Goal: Transaction & Acquisition: Purchase product/service

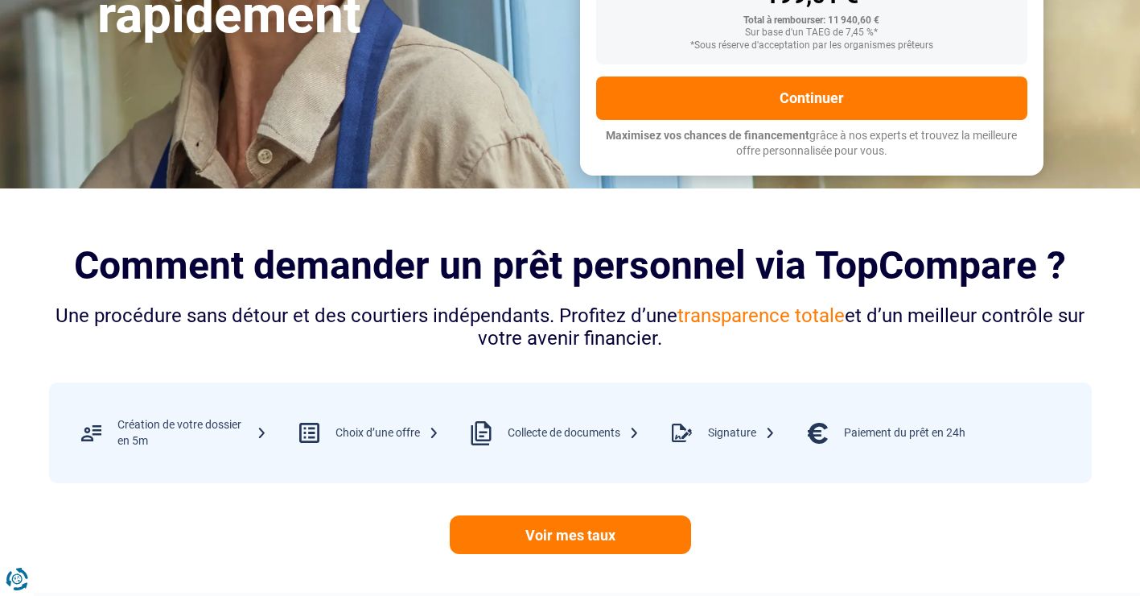
scroll to position [390, 0]
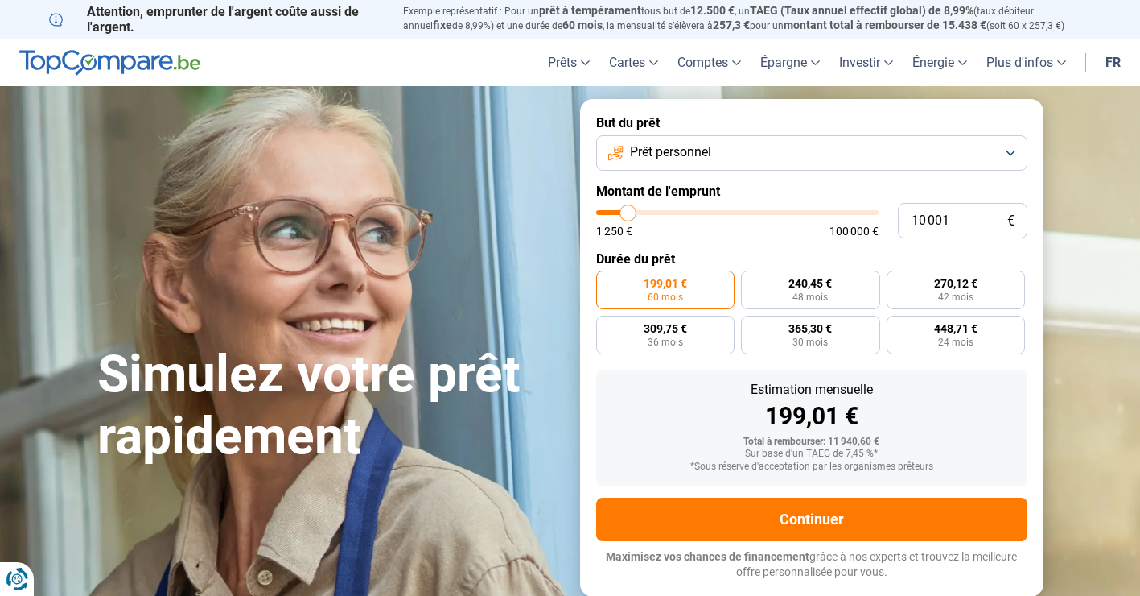
click at [740, 154] on button "Prêt personnel" at bounding box center [811, 152] width 431 height 35
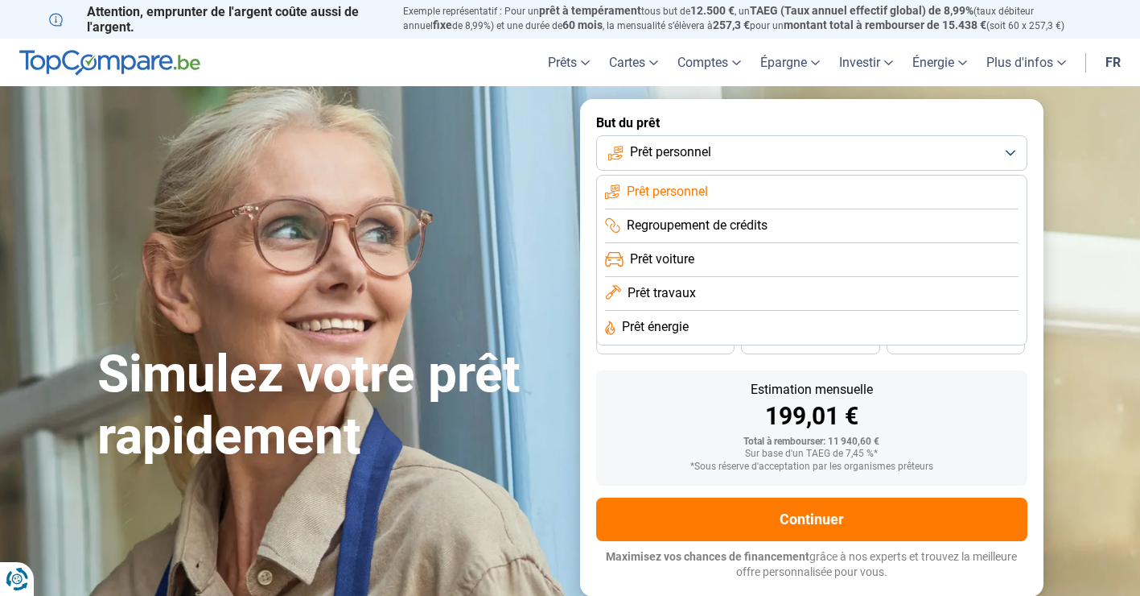
click at [713, 188] on li "Prêt personnel" at bounding box center [812, 192] width 414 height 34
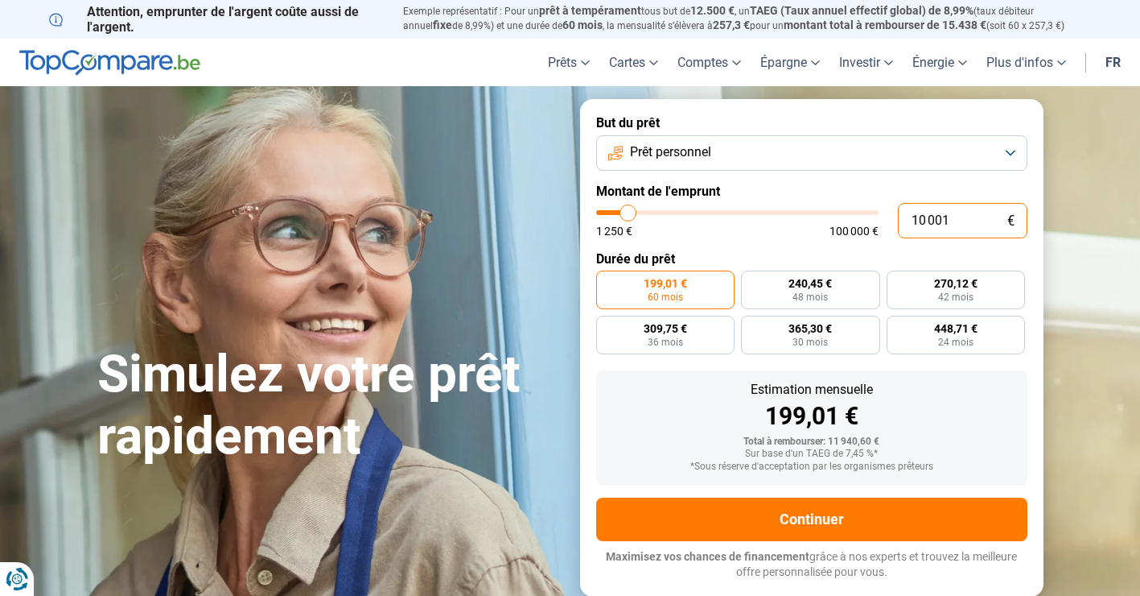
click at [952, 215] on input "10 001" at bounding box center [963, 220] width 130 height 35
type input "1 000"
type input "1250"
type input "100"
type input "1250"
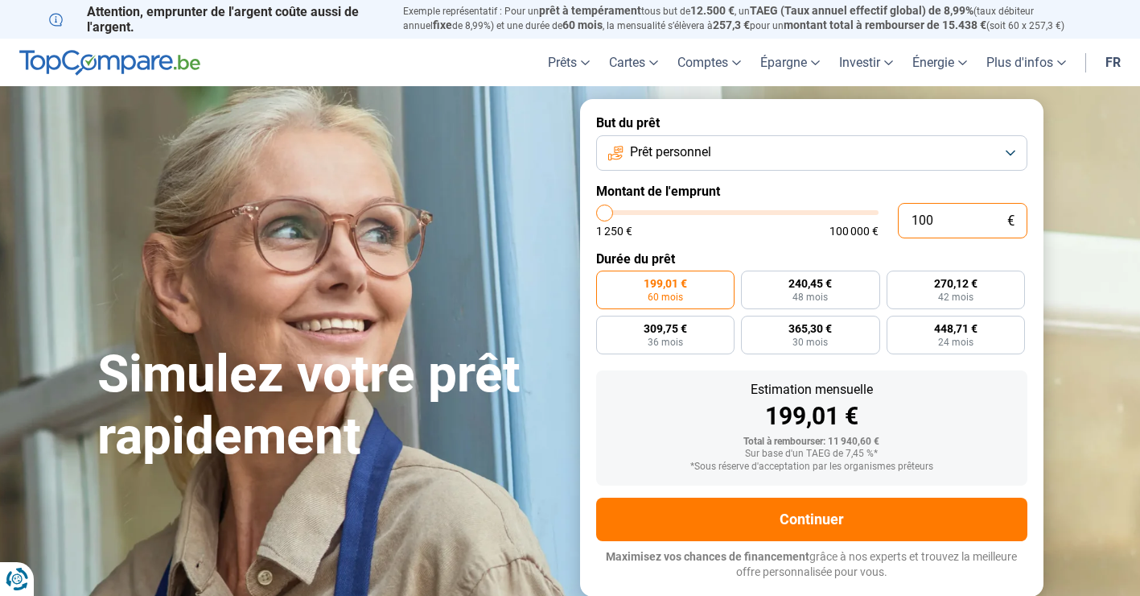
type input "10"
type input "1250"
type input "1"
type input "1250"
type input "0"
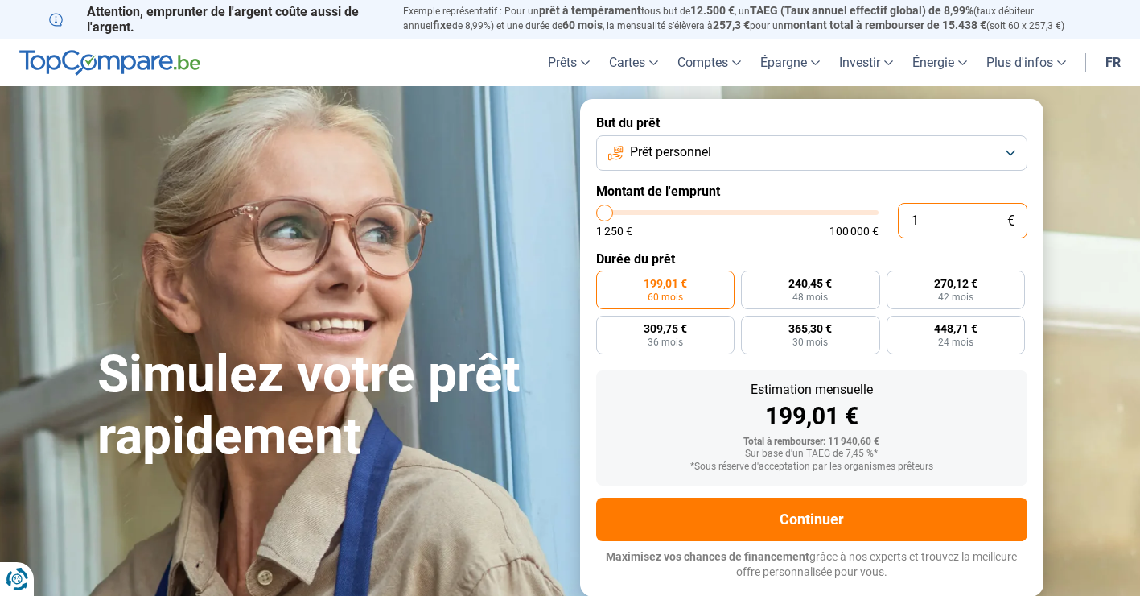
type input "1250"
type input "1 250"
type input "1250"
radio input "true"
type input "12 503"
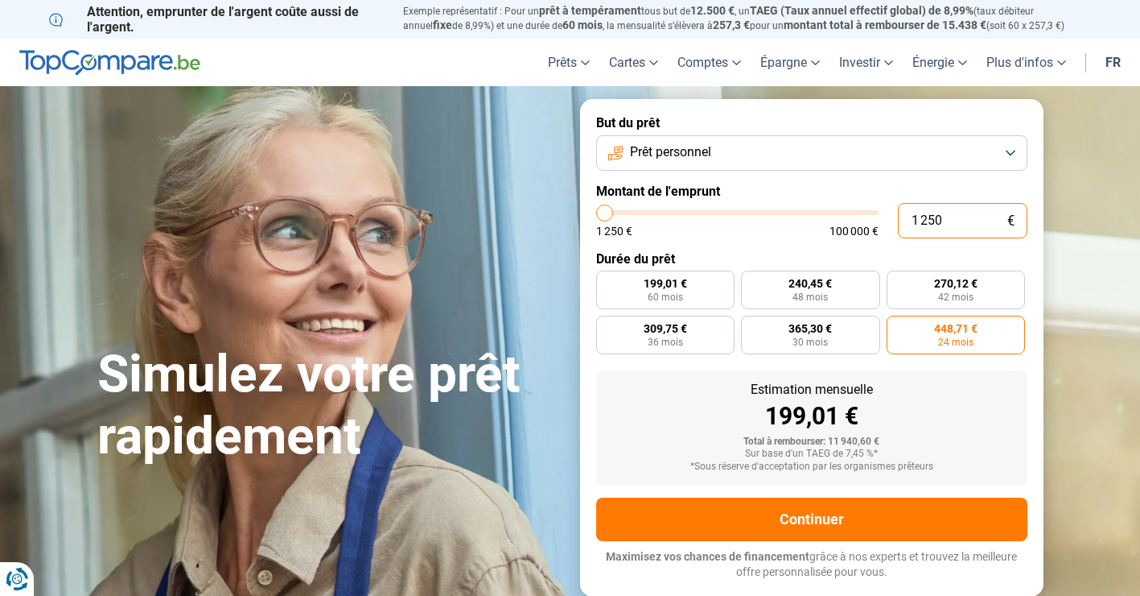
type input "12500"
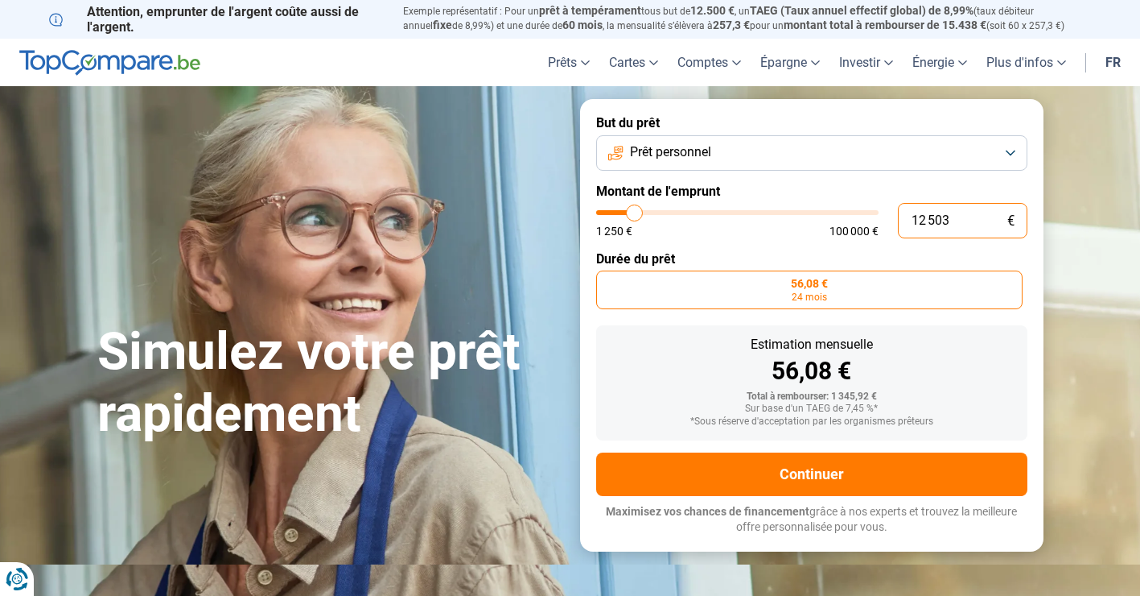
type input "125 036"
type input "100000"
type input "100 000"
type input "100000"
radio input "false"
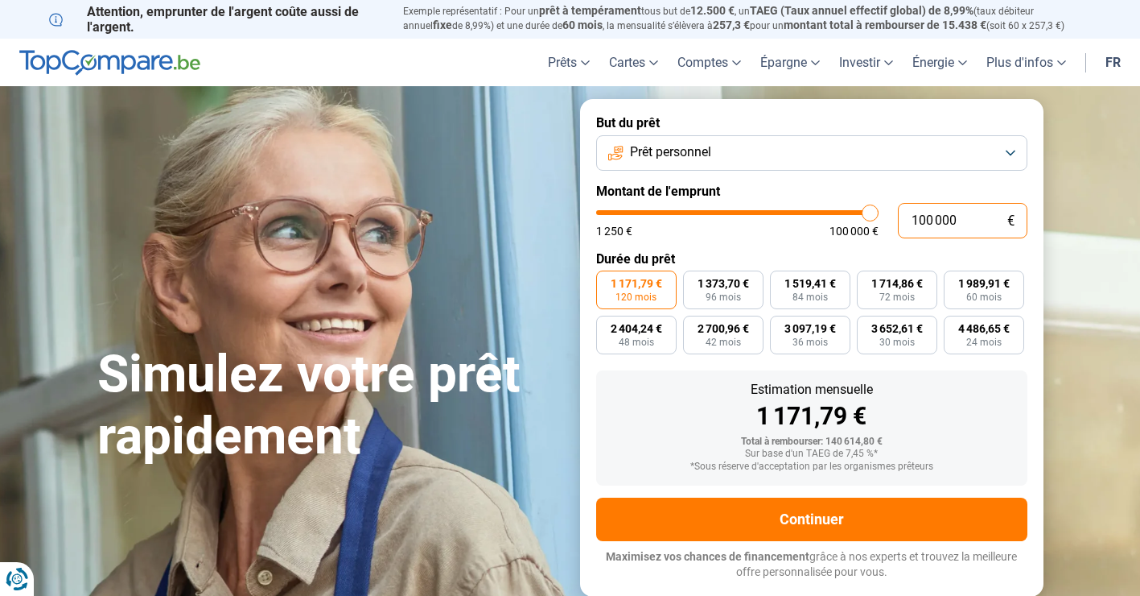
drag, startPoint x: 967, startPoint y: 215, endPoint x: 898, endPoint y: 212, distance: 68.5
click at [898, 212] on input "100 000" at bounding box center [963, 220] width 130 height 35
type input "3"
type input "1250"
type input "36"
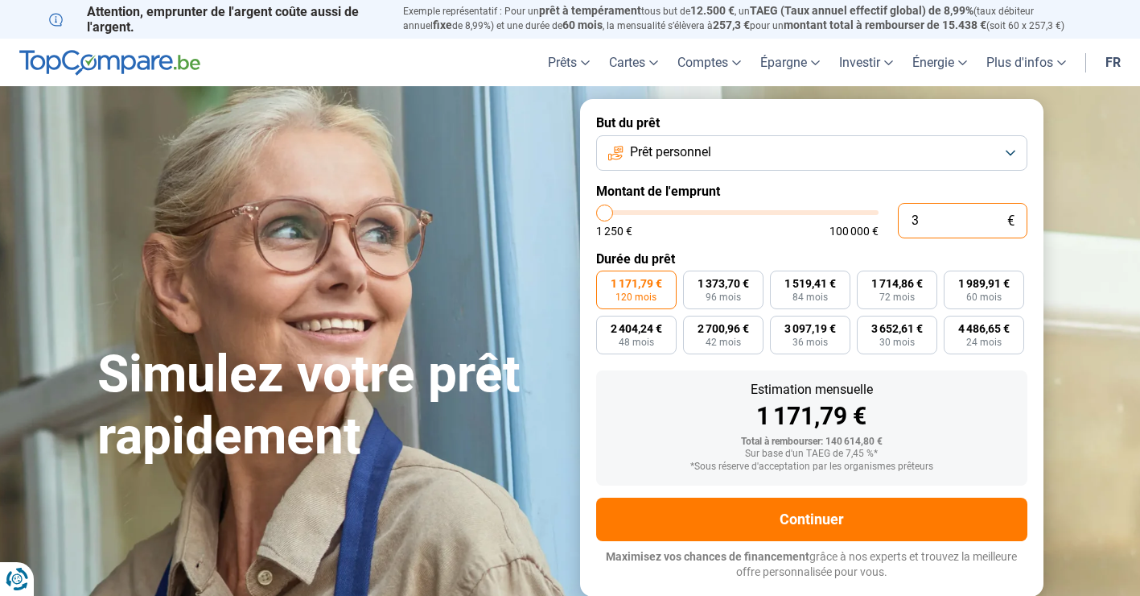
type input "1250"
type input "360"
type input "1250"
type input "3 600"
type input "3500"
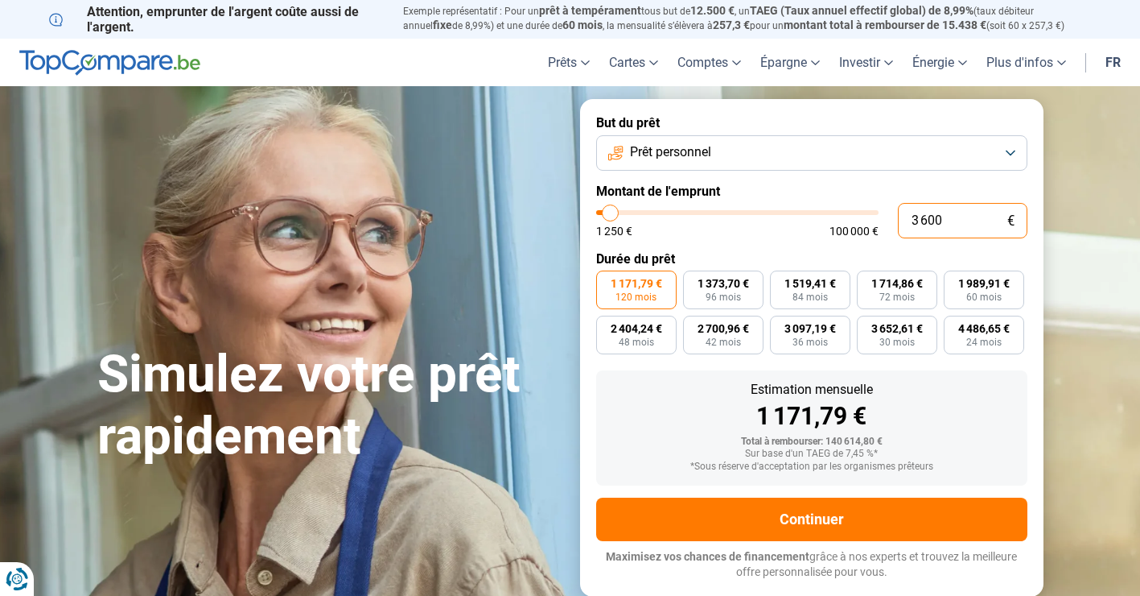
type input "36 000"
type input "36000"
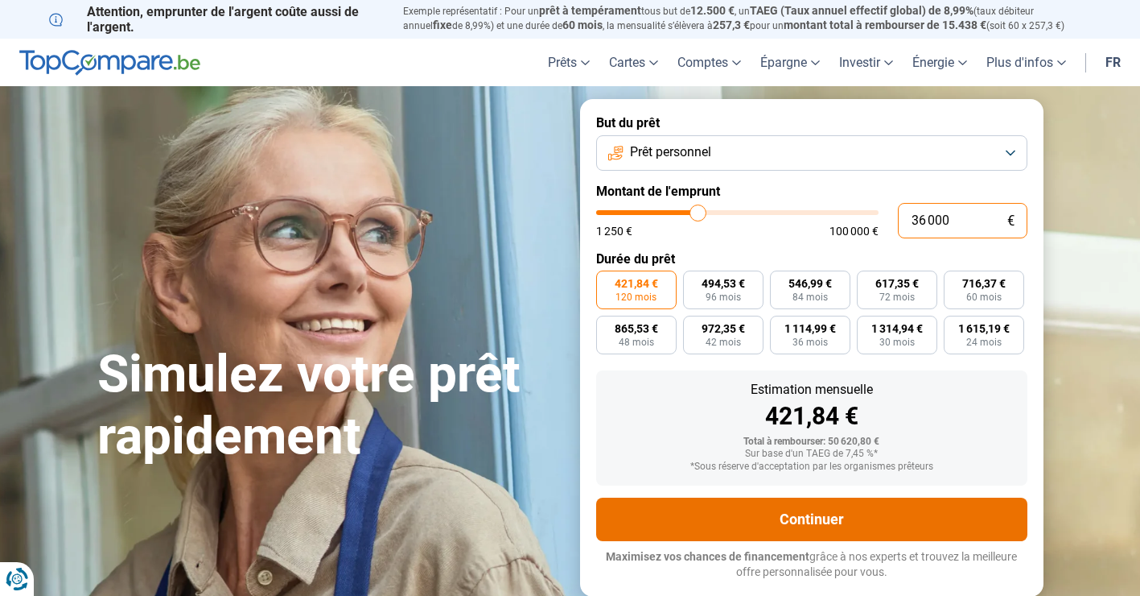
type input "36 000"
click at [802, 515] on button "Continuer" at bounding box center [811, 518] width 431 height 43
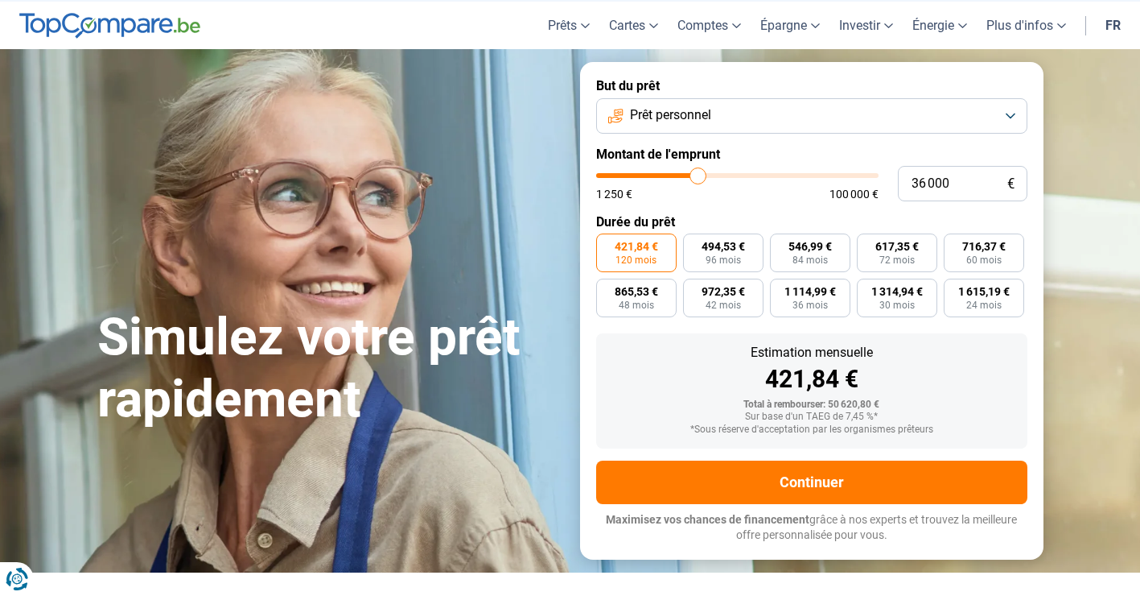
scroll to position [38, 0]
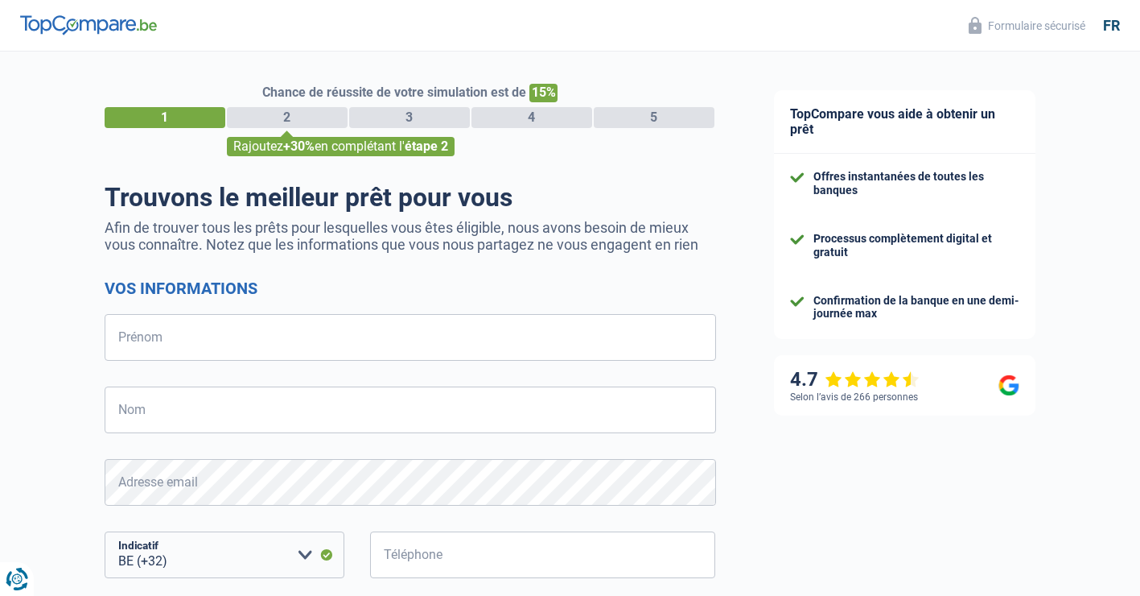
select select "32"
